Goal: Transaction & Acquisition: Purchase product/service

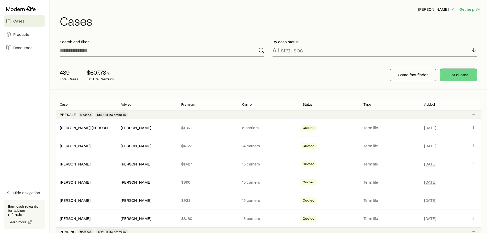
click at [454, 73] on button "Get quotes" at bounding box center [458, 75] width 37 height 12
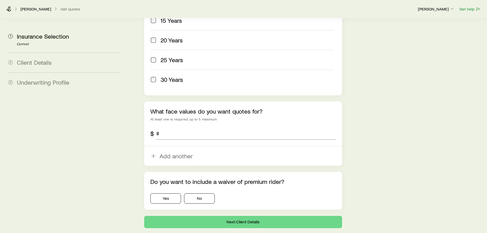
scroll to position [294, 0]
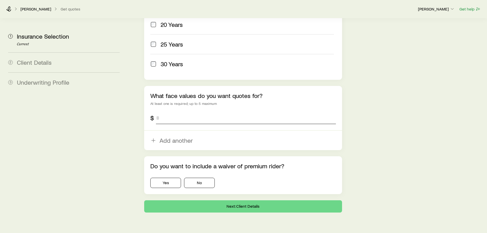
click at [186, 112] on input "tel" at bounding box center [246, 118] width 180 height 12
type input "*********"
click at [207, 177] on button "No" at bounding box center [199, 182] width 31 height 10
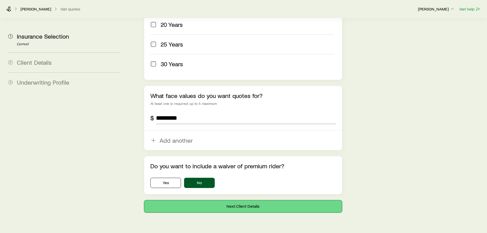
click at [236, 200] on button "Next: Client Details" at bounding box center [242, 206] width 197 height 12
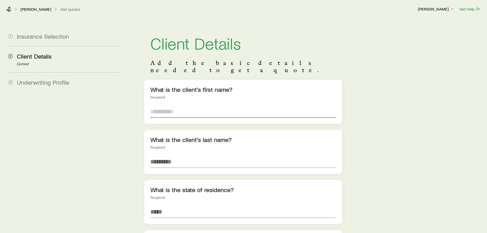
click at [194, 106] on input "text" at bounding box center [242, 111] width 185 height 12
type input "*****"
type input "*******"
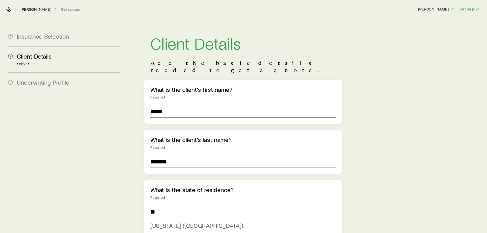
click at [185, 221] on span "[US_STATE] ([GEOGRAPHIC_DATA])" at bounding box center [196, 224] width 93 height 7
type input "**********"
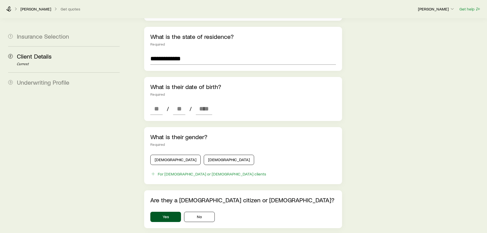
scroll to position [153, 0]
click at [152, 102] on input at bounding box center [156, 108] width 12 height 12
type input "**"
type input "****"
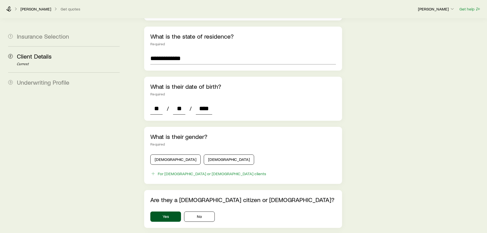
type input "*"
type input "****"
click at [174, 154] on button "[DEMOGRAPHIC_DATA]" at bounding box center [175, 159] width 50 height 10
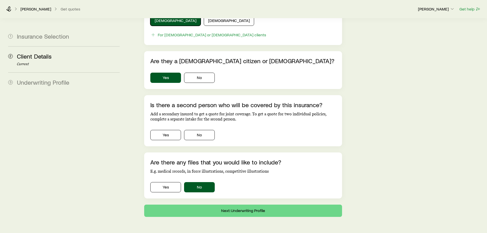
scroll to position [303, 0]
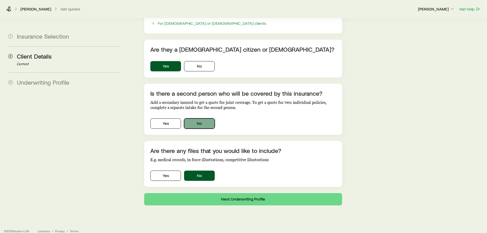
click at [196, 118] on button "No" at bounding box center [199, 123] width 31 height 10
click at [231, 193] on button "Next: Underwriting Profile" at bounding box center [242, 199] width 197 height 12
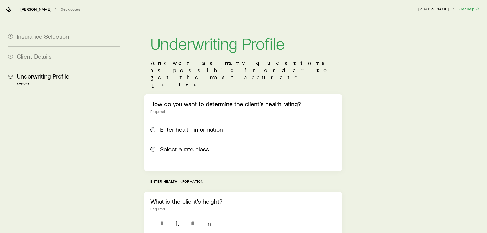
click at [182, 145] on span "Select a rate class" at bounding box center [184, 148] width 49 height 7
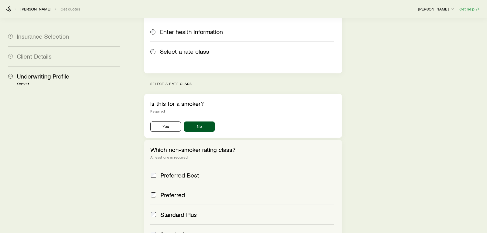
scroll to position [102, 0]
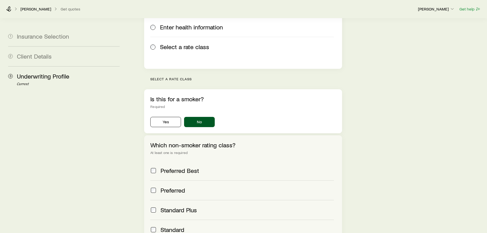
drag, startPoint x: 174, startPoint y: 173, endPoint x: 295, endPoint y: 166, distance: 121.3
click at [175, 186] on span "Preferred" at bounding box center [172, 189] width 25 height 7
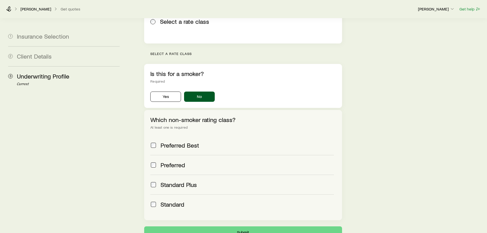
scroll to position [168, 0]
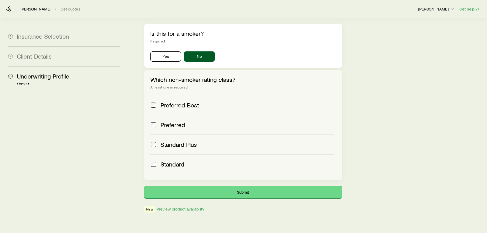
click at [251, 186] on button "Submit" at bounding box center [242, 192] width 197 height 12
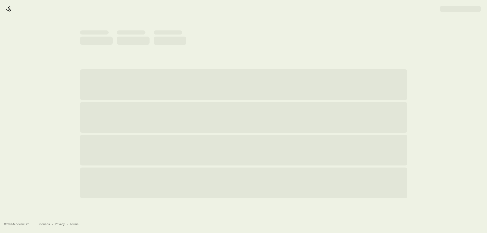
scroll to position [0, 0]
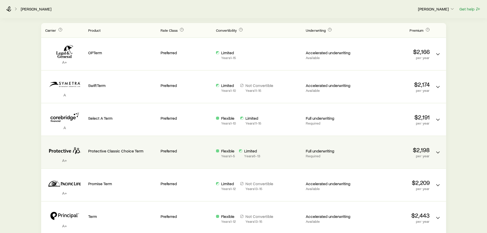
scroll to position [153, 0]
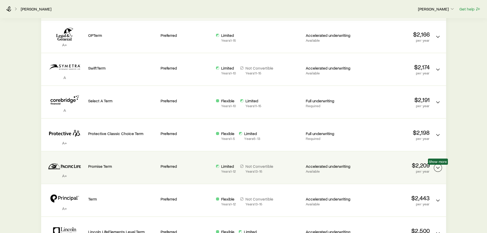
click at [436, 166] on icon "Term quotes" at bounding box center [437, 167] width 6 height 6
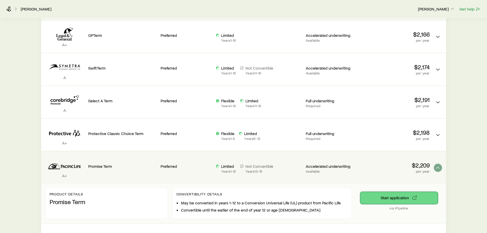
click at [402, 197] on button "Start application" at bounding box center [399, 198] width 78 height 12
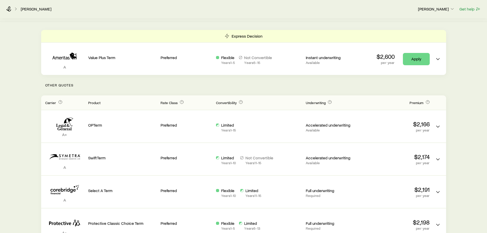
scroll to position [0, 0]
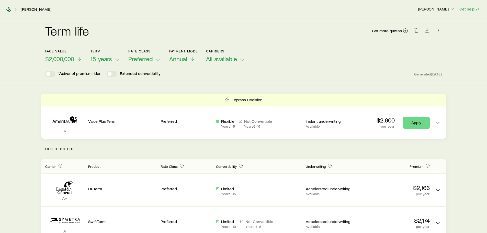
click at [9, 9] on icon at bounding box center [8, 9] width 5 height 5
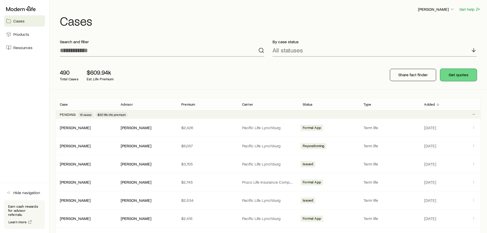
click at [455, 74] on button "Get quotes" at bounding box center [458, 75] width 37 height 12
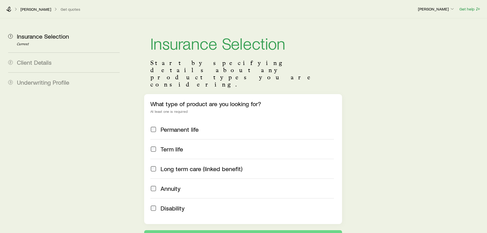
drag, startPoint x: 167, startPoint y: 133, endPoint x: 230, endPoint y: 120, distance: 63.8
click at [170, 145] on span "Term life" at bounding box center [171, 148] width 22 height 7
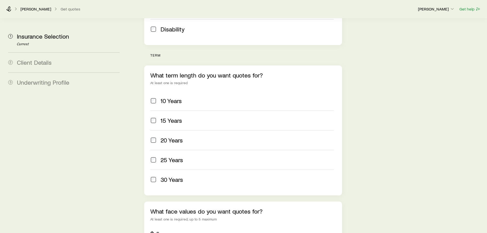
scroll to position [230, 0]
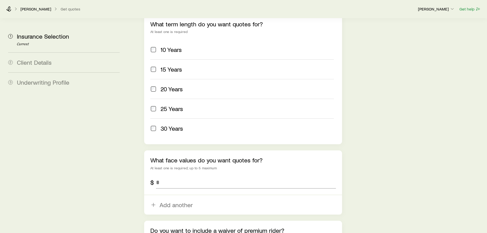
click at [179, 66] on span "15 Years" at bounding box center [170, 69] width 21 height 7
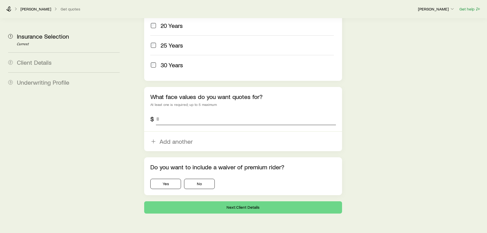
scroll to position [294, 0]
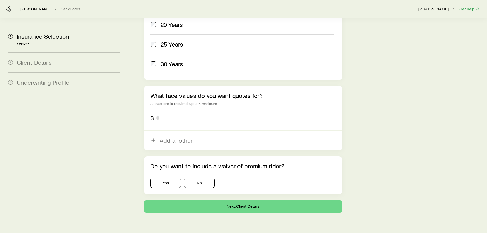
click at [171, 112] on input "tel" at bounding box center [246, 118] width 180 height 12
type input "*********"
click at [203, 177] on button "No" at bounding box center [199, 182] width 31 height 10
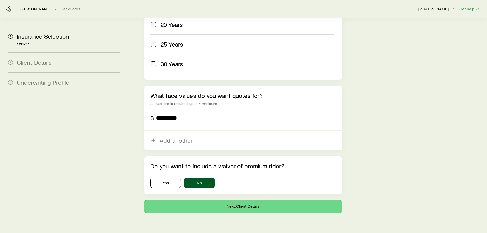
click at [219, 200] on button "Next: Client Details" at bounding box center [242, 206] width 197 height 12
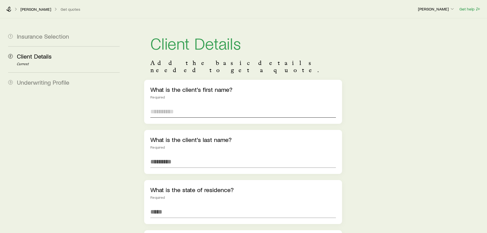
click at [185, 105] on input "text" at bounding box center [242, 111] width 185 height 12
type input "****"
type input "*****"
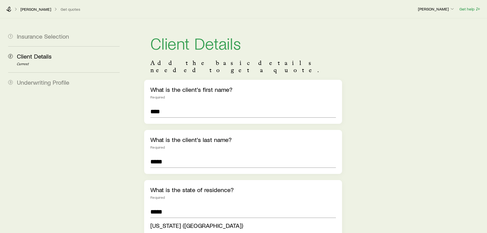
drag, startPoint x: 165, startPoint y: 217, endPoint x: 180, endPoint y: 212, distance: 15.8
click at [165, 221] on span "[US_STATE] ([GEOGRAPHIC_DATA])" at bounding box center [196, 224] width 93 height 7
type input "**********"
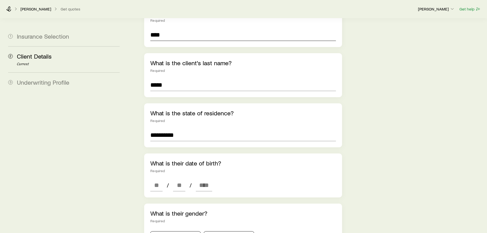
scroll to position [102, 0]
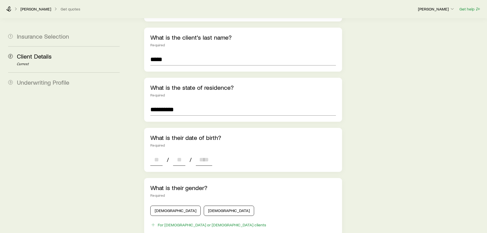
click at [156, 153] on input at bounding box center [156, 159] width 12 height 12
type input "**"
type input "****"
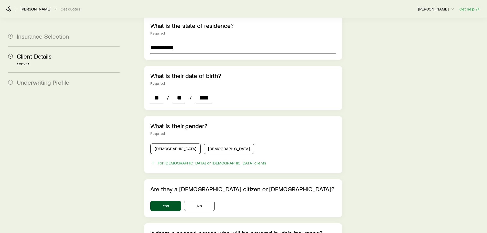
scroll to position [179, 0]
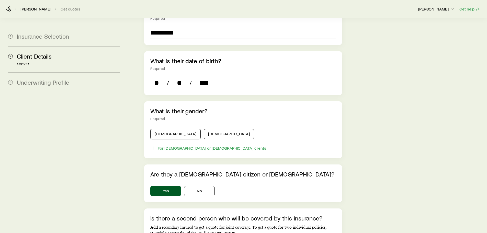
drag, startPoint x: 161, startPoint y: 124, endPoint x: 178, endPoint y: 136, distance: 20.7
click at [162, 129] on button "[DEMOGRAPHIC_DATA]" at bounding box center [175, 134] width 50 height 10
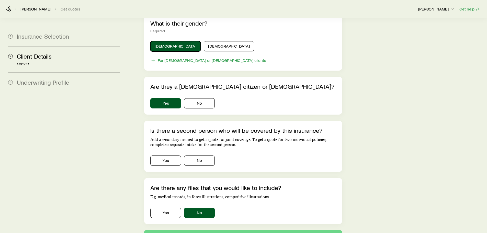
scroll to position [281, 0]
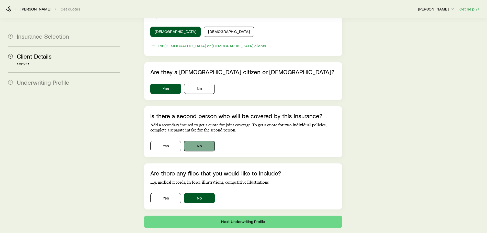
click at [195, 141] on button "No" at bounding box center [199, 146] width 31 height 10
click at [217, 215] on button "Next: Underwriting Profile" at bounding box center [242, 221] width 197 height 12
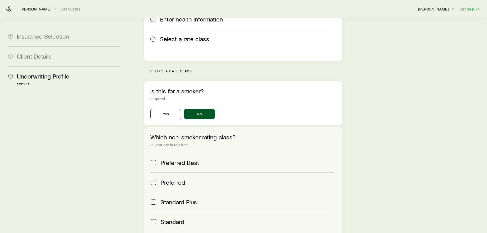
scroll to position [128, 0]
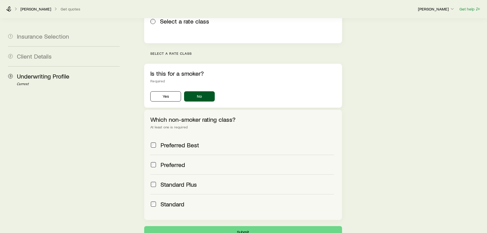
click at [158, 161] on div "Preferred" at bounding box center [241, 164] width 183 height 7
click at [244, 226] on button "Submit" at bounding box center [242, 232] width 197 height 12
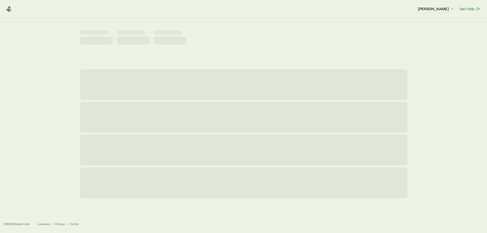
scroll to position [0, 0]
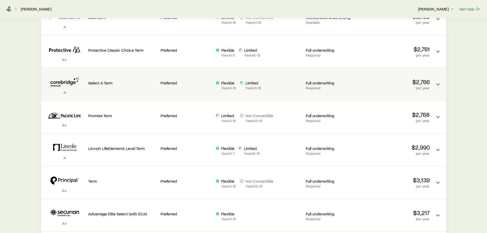
scroll to position [204, 0]
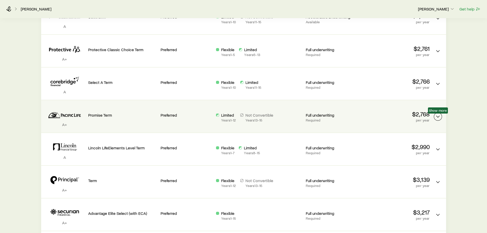
click at [438, 115] on icon "Term quotes" at bounding box center [437, 116] width 6 height 6
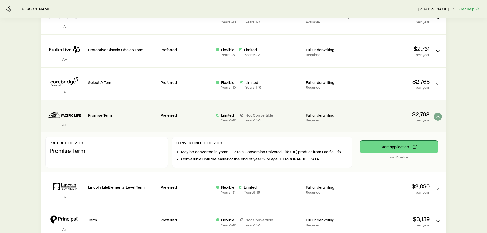
click at [389, 149] on button "Start application" at bounding box center [399, 146] width 78 height 12
